Goal: Task Accomplishment & Management: Complete application form

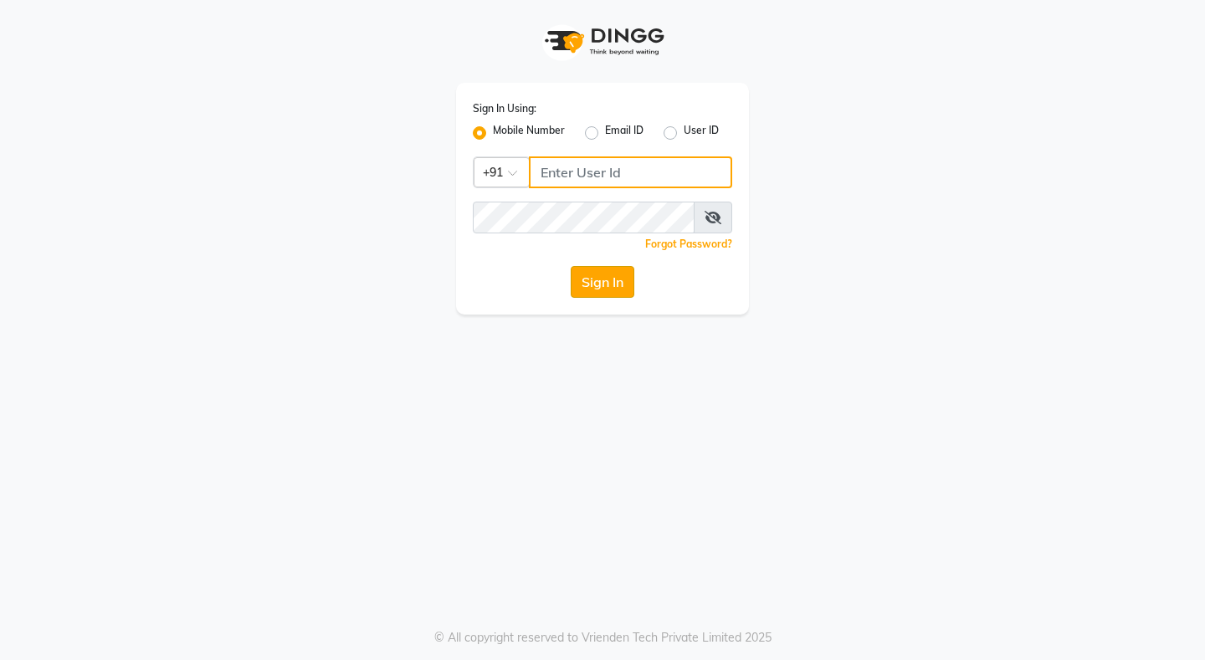
type input "8080071147"
click at [602, 281] on button "Sign In" at bounding box center [603, 282] width 64 height 32
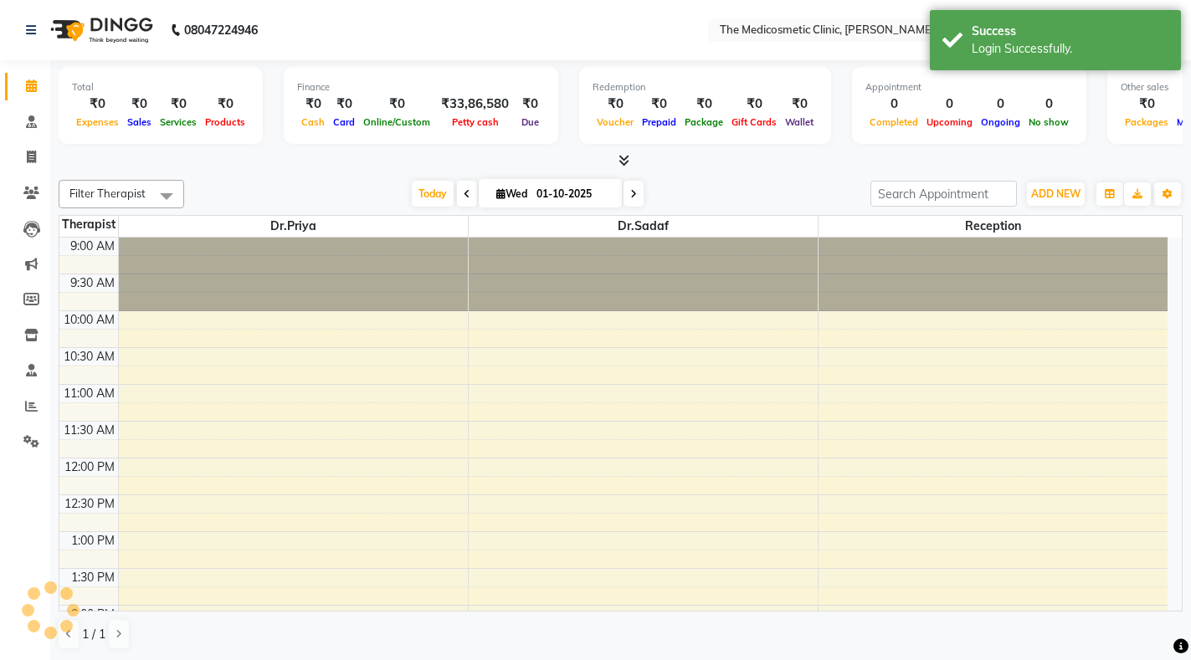
select select "en"
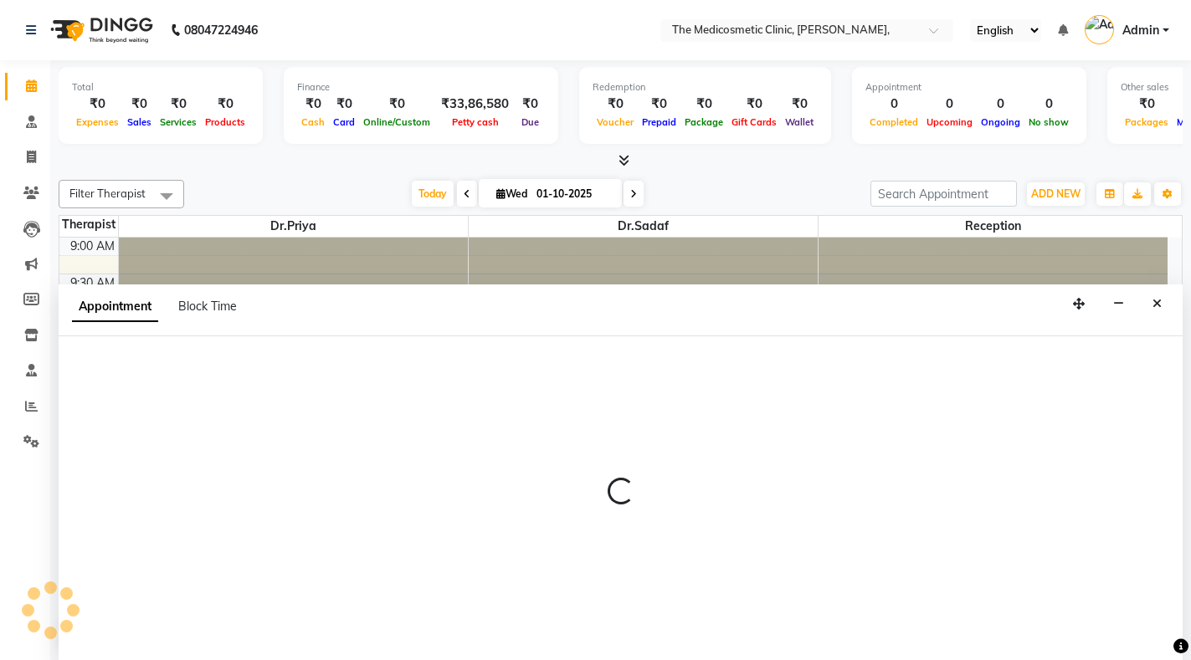
select select "28876"
select select "615"
select select "tentative"
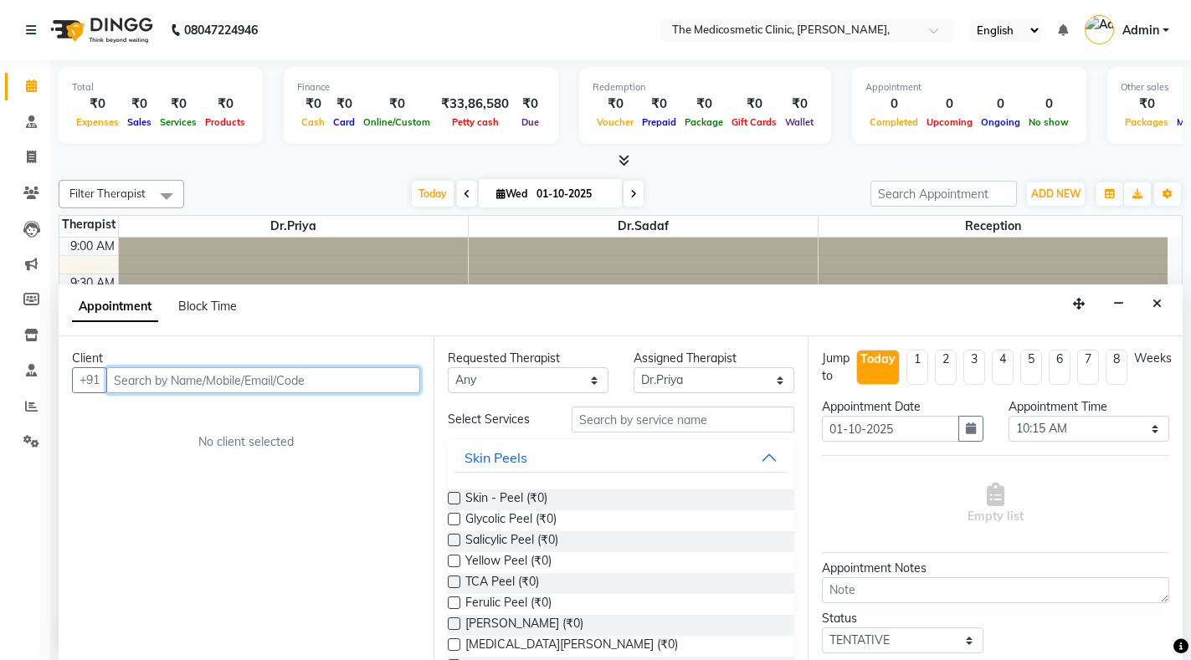
scroll to position [1, 0]
click at [279, 382] on input "text" at bounding box center [263, 380] width 314 height 26
paste input "9920424454"
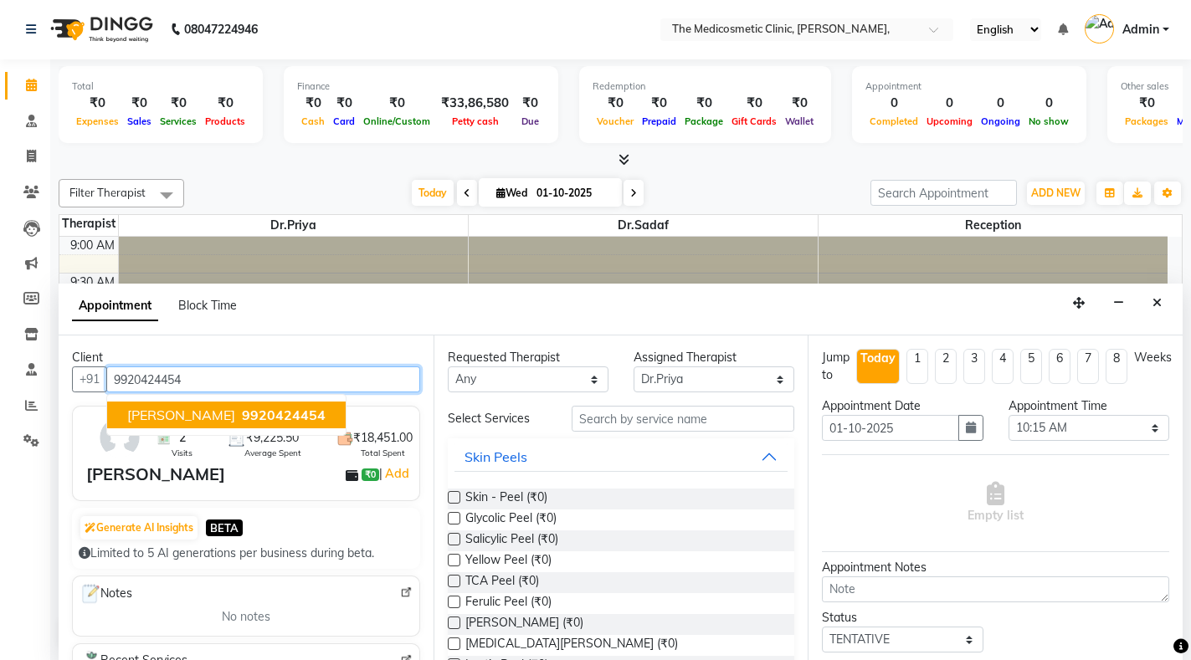
type input "9920424454"
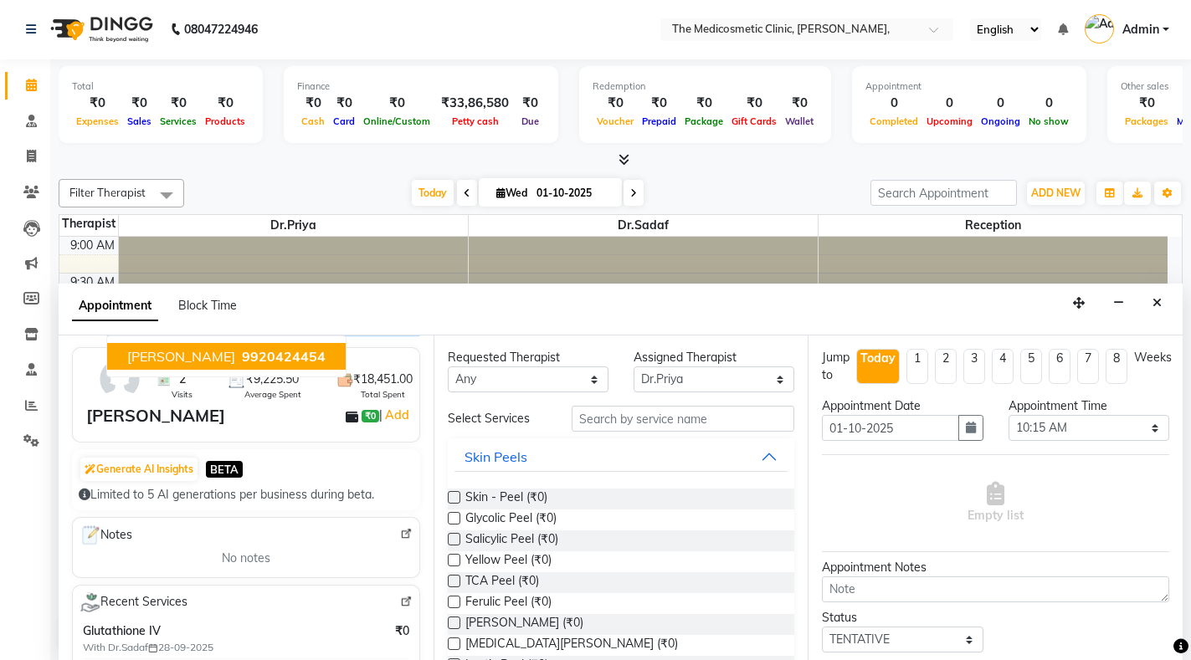
scroll to position [0, 0]
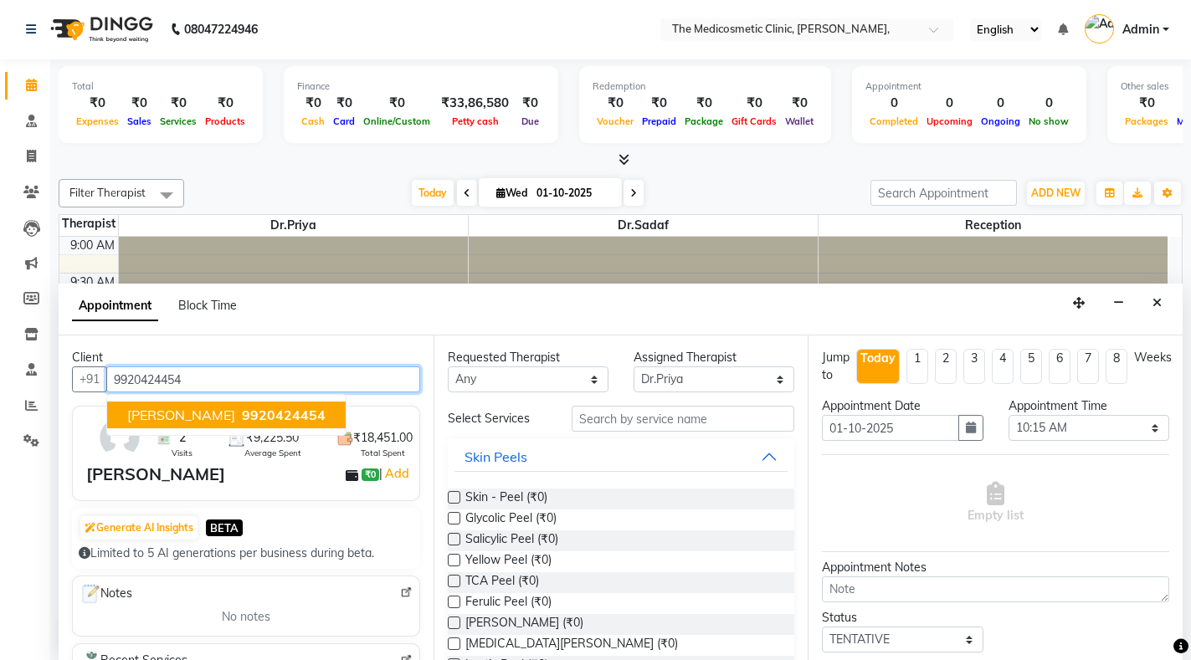
click at [177, 410] on span "[PERSON_NAME]" at bounding box center [181, 415] width 108 height 17
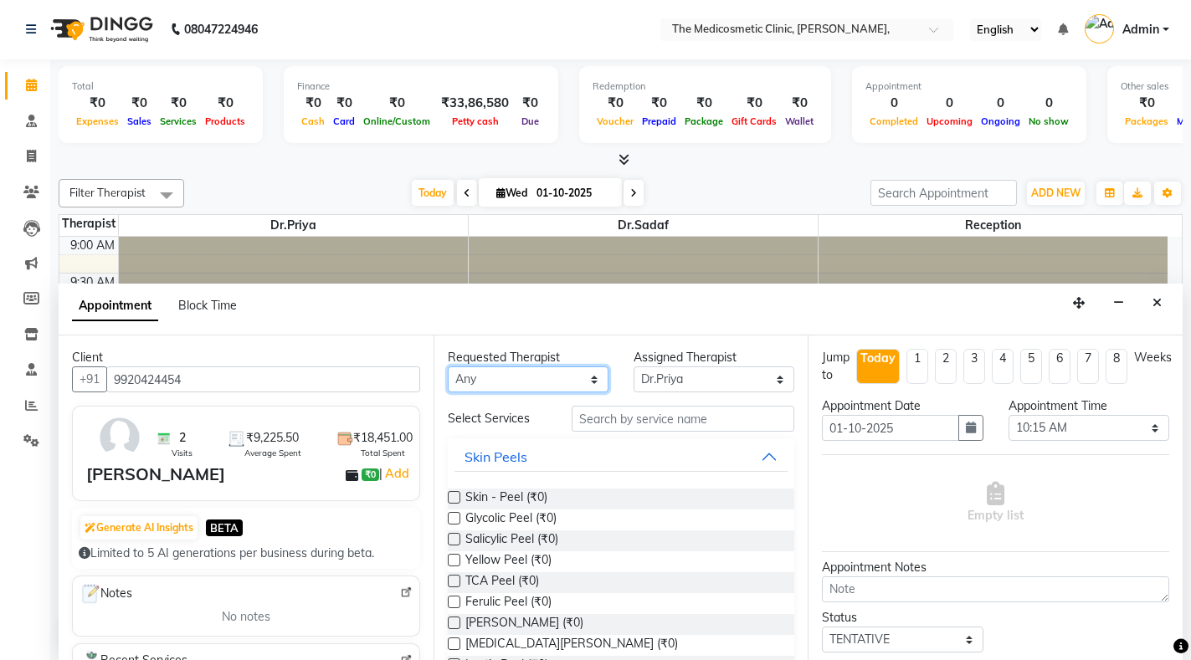
click at [536, 384] on select "Any Dr.Priya Dr.Sadaf Reception" at bounding box center [528, 380] width 161 height 26
click at [448, 367] on select "Any Dr.Priya Dr.Sadaf Reception" at bounding box center [528, 380] width 161 height 26
click at [724, 381] on select "Select Dr.Priya Dr.Sadaf Reception" at bounding box center [714, 380] width 161 height 26
click at [502, 377] on select "Any Dr.Priya Dr.Sadaf Reception" at bounding box center [528, 380] width 161 height 26
select select "86148"
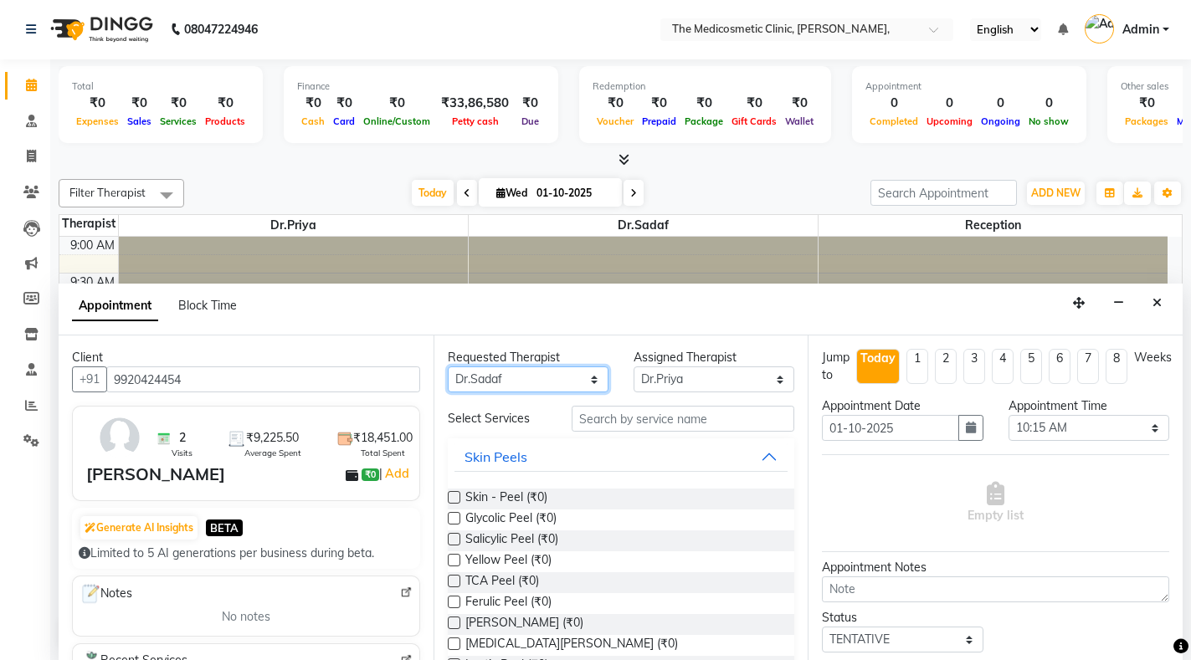
click at [448, 367] on select "Any Dr.Priya Dr.Sadaf Reception" at bounding box center [528, 380] width 161 height 26
select select "86148"
click at [547, 374] on select "Any Dr.Priya Dr.Sadaf Reception" at bounding box center [528, 380] width 161 height 26
select select "28876"
click at [448, 367] on select "Any Dr.Priya Dr.Sadaf Reception" at bounding box center [528, 380] width 161 height 26
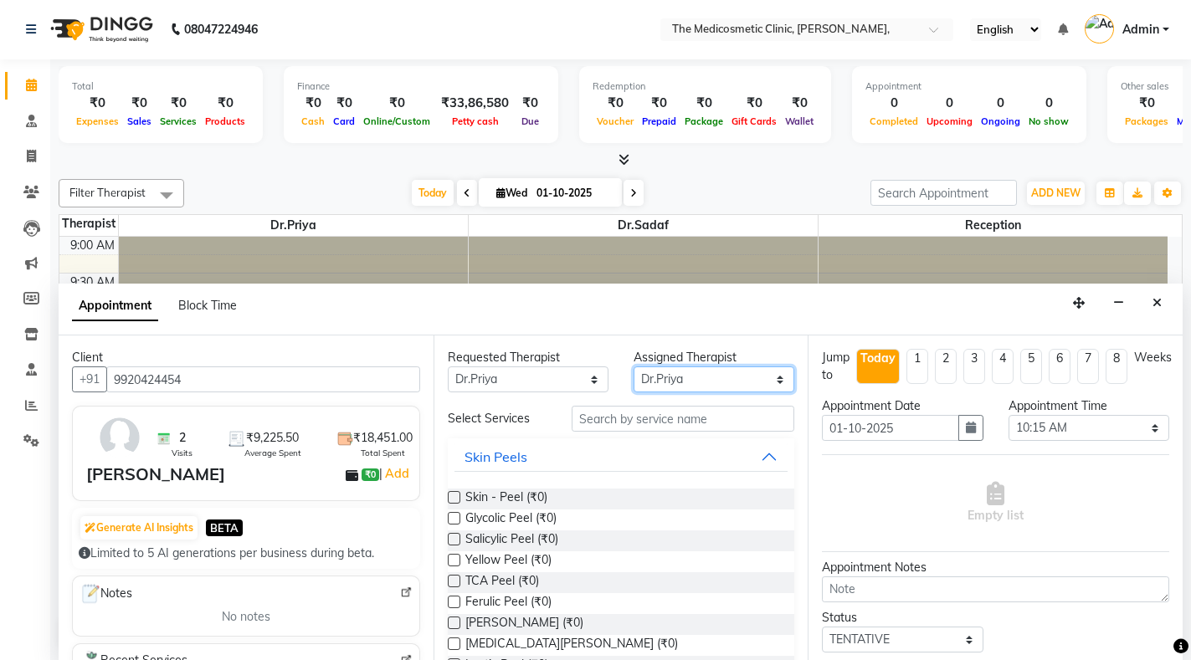
click at [722, 377] on select "Select Dr.Priya Dr.Sadaf Reception" at bounding box center [714, 380] width 161 height 26
select select "86148"
click at [634, 367] on select "Select Dr.Priya Dr.Sadaf Reception" at bounding box center [714, 380] width 161 height 26
click at [627, 418] on input "text" at bounding box center [683, 419] width 223 height 26
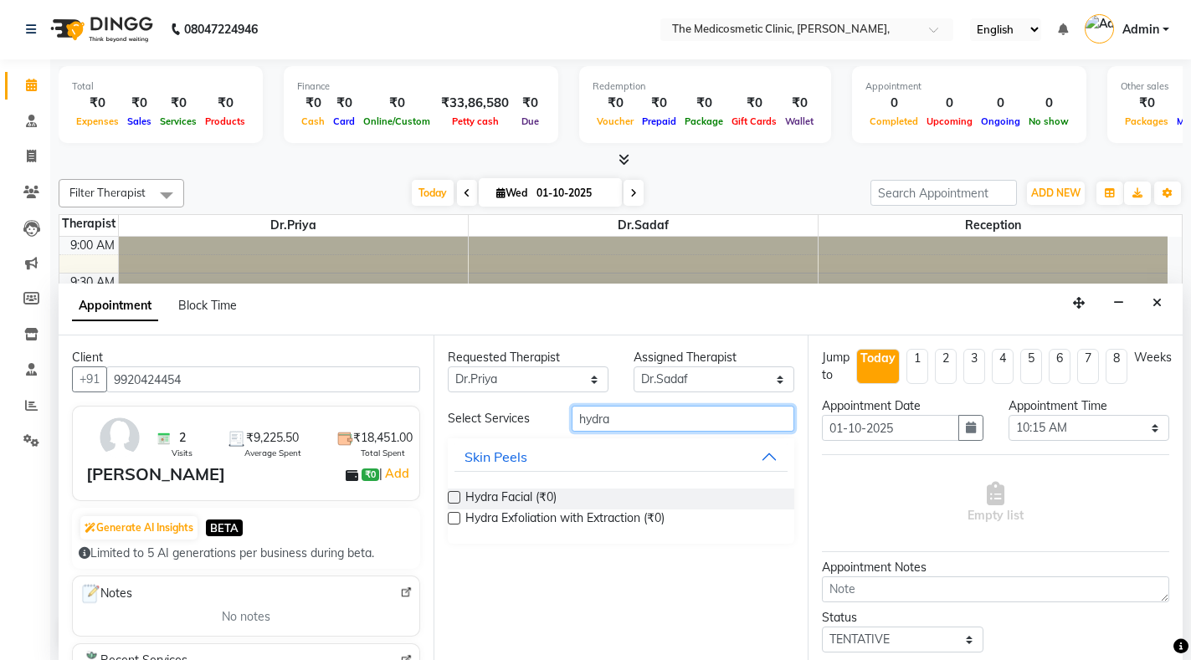
type input "hydra"
click at [455, 498] on label at bounding box center [454, 497] width 13 height 13
click at [455, 498] on input "checkbox" at bounding box center [453, 499] width 11 height 11
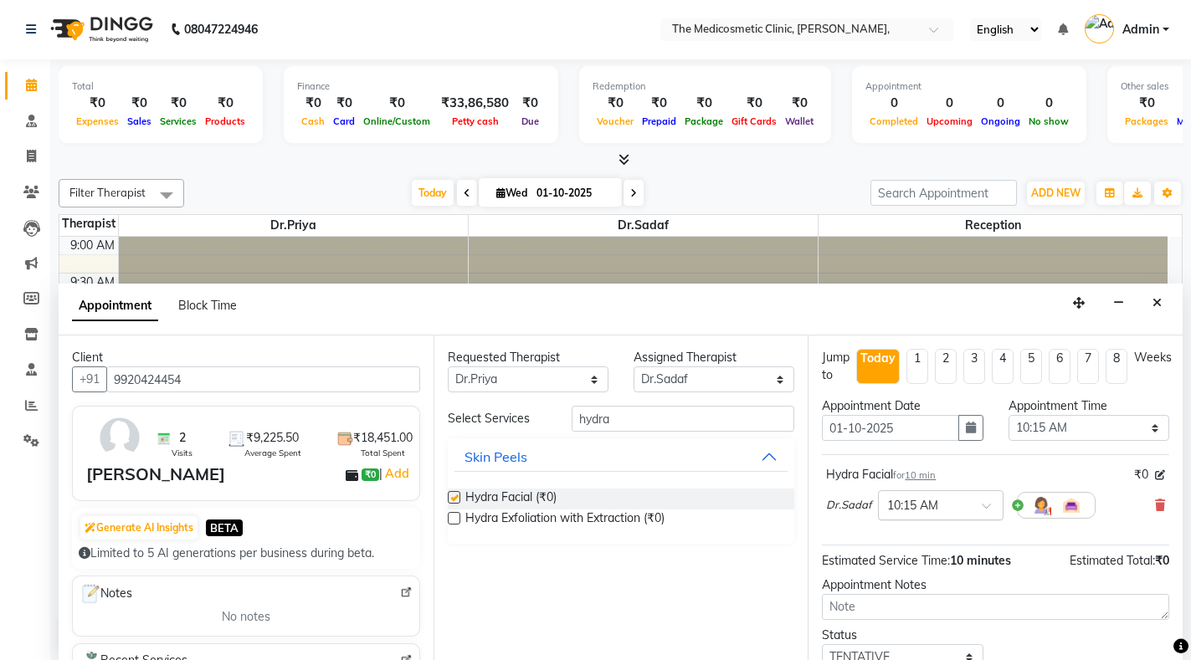
checkbox input "false"
click at [1089, 431] on select "Select 10:00 AM 10:15 AM 10:30 AM 10:45 AM 11:00 AM 11:15 AM 11:30 AM 11:45 AM …" at bounding box center [1088, 428] width 161 height 26
select select "945"
click at [1008, 415] on select "Select 10:00 AM 10:15 AM 10:30 AM 10:45 AM 11:00 AM 11:15 AM 11:30 AM 11:45 AM …" at bounding box center [1088, 428] width 161 height 26
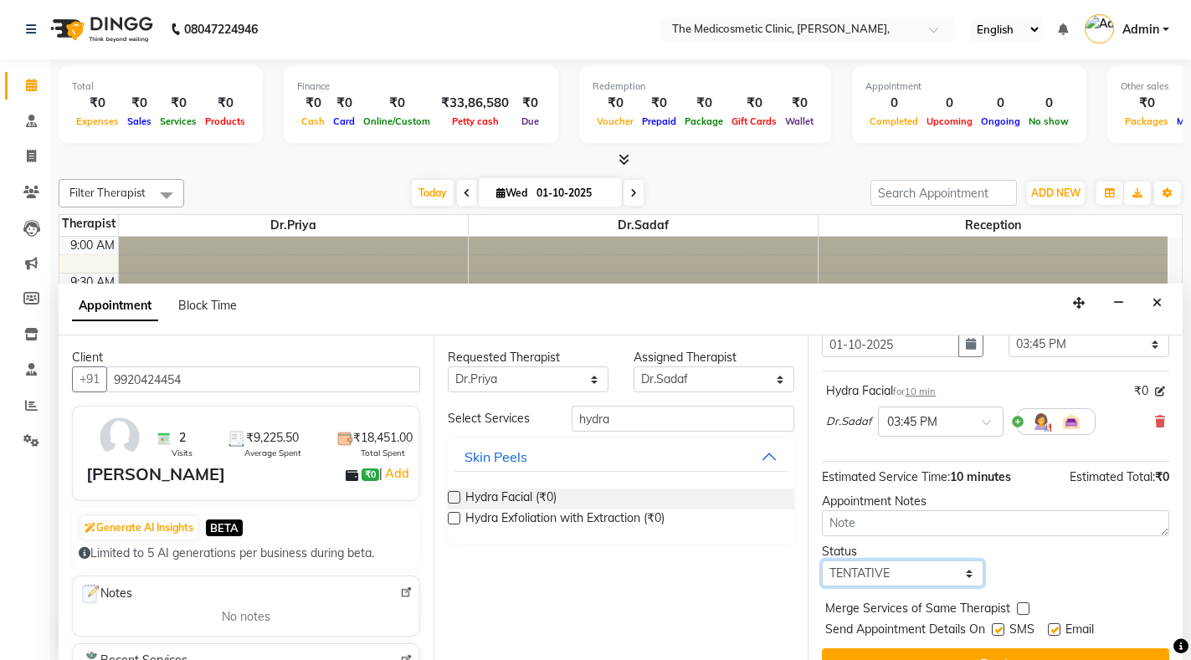
click at [903, 572] on select "Select TENTATIVE CONFIRM CHECK-IN UPCOMING" at bounding box center [902, 574] width 161 height 26
select select "confirm booking"
click at [822, 561] on select "Select TENTATIVE CONFIRM CHECK-IN UPCOMING" at bounding box center [902, 574] width 161 height 26
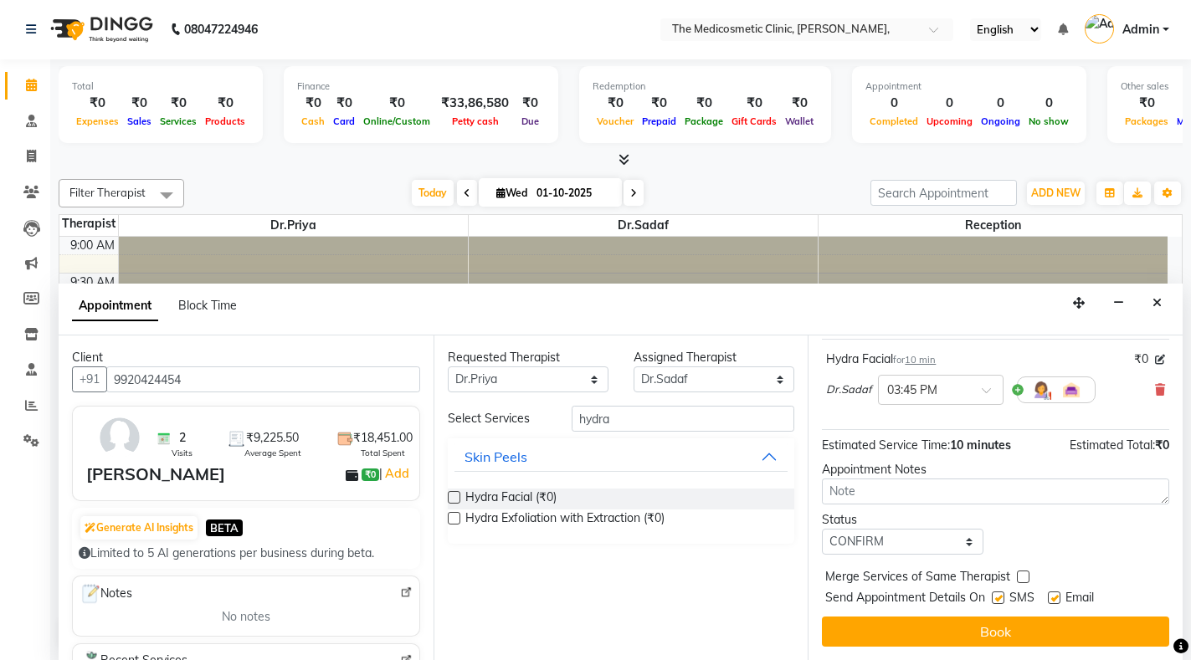
click at [1051, 592] on label at bounding box center [1054, 598] width 13 height 13
click at [1051, 594] on input "checkbox" at bounding box center [1053, 599] width 11 height 11
checkbox input "false"
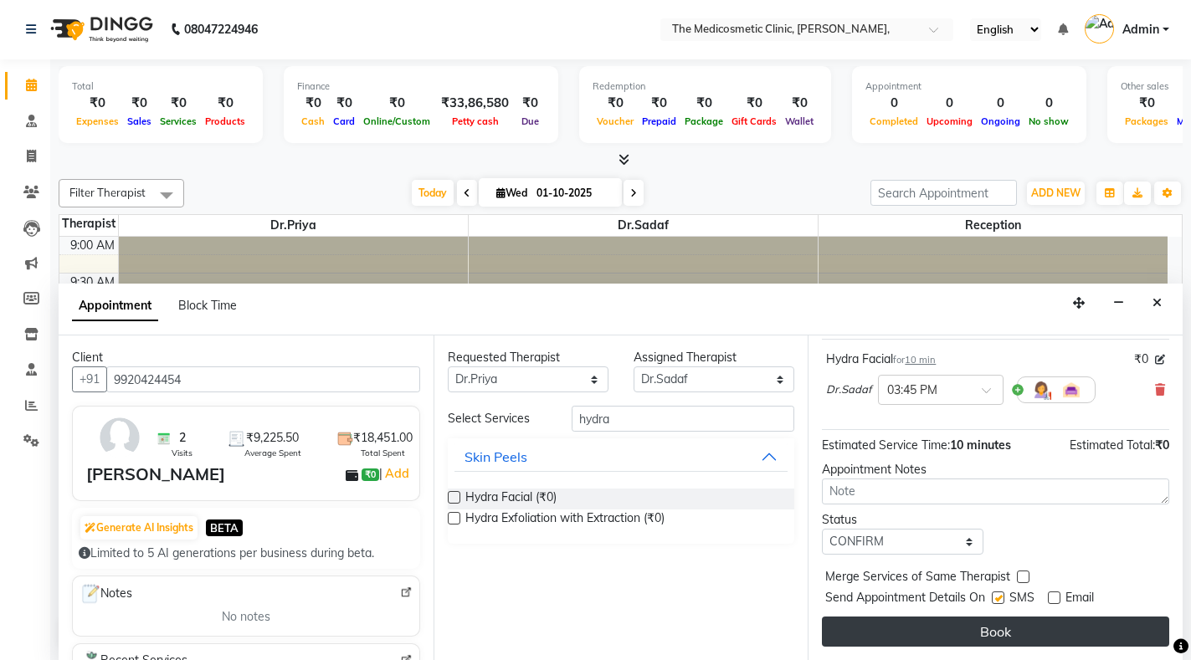
click at [1044, 617] on button "Book" at bounding box center [995, 632] width 347 height 30
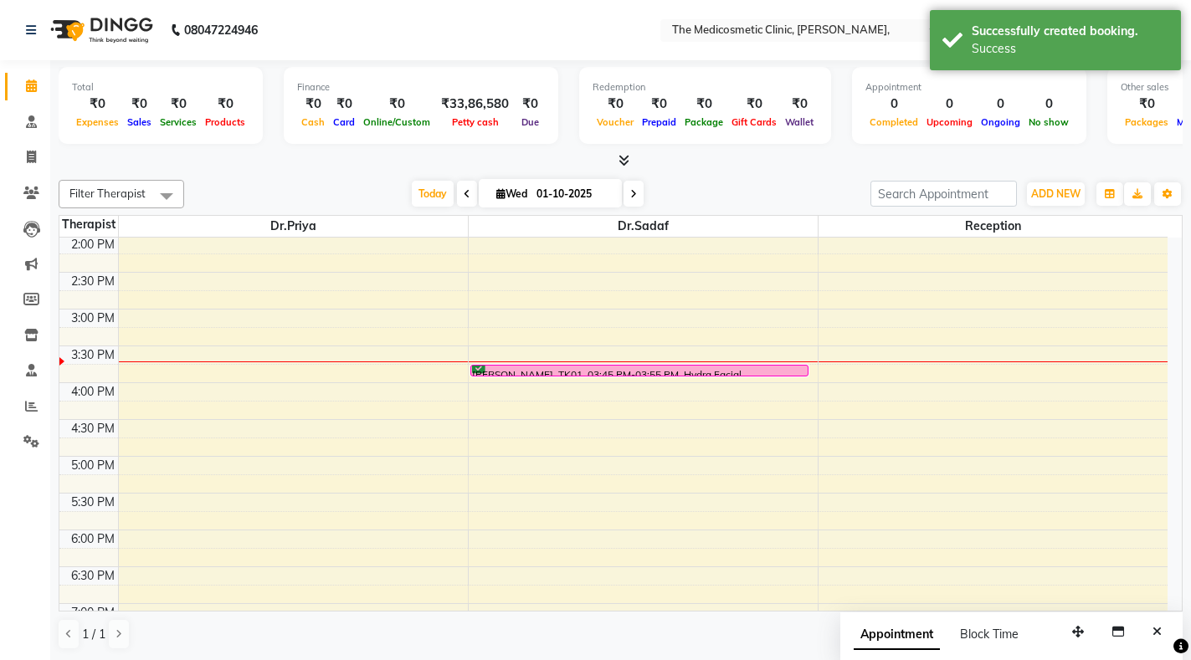
scroll to position [418, 0]
